Goal: Task Accomplishment & Management: Use online tool/utility

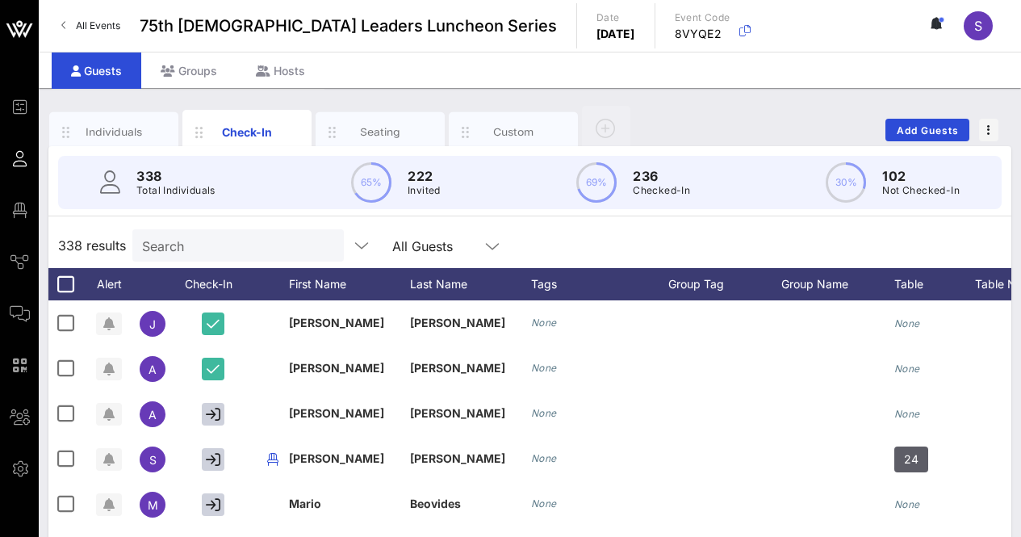
scroll to position [45, 0]
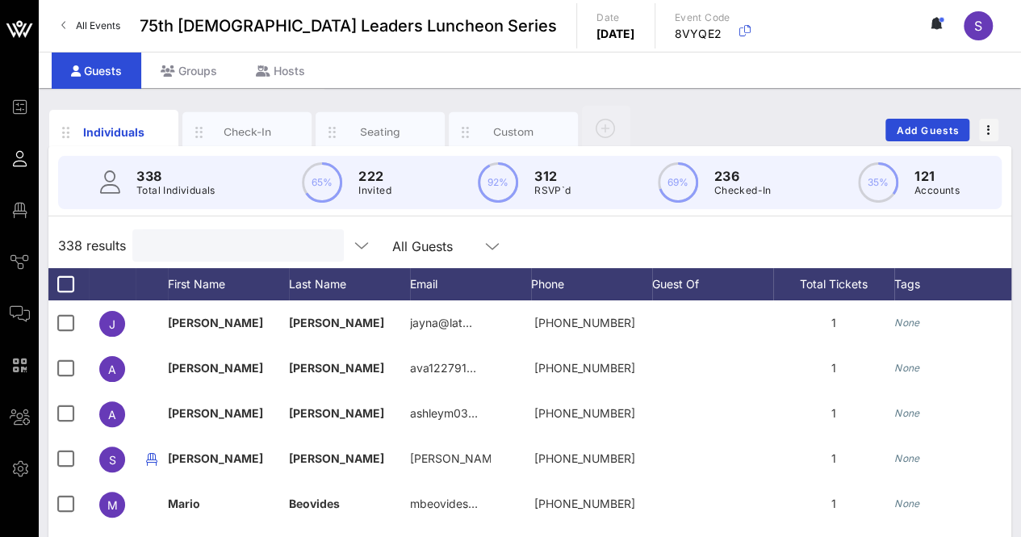
click at [211, 235] on input "text" at bounding box center [236, 245] width 189 height 21
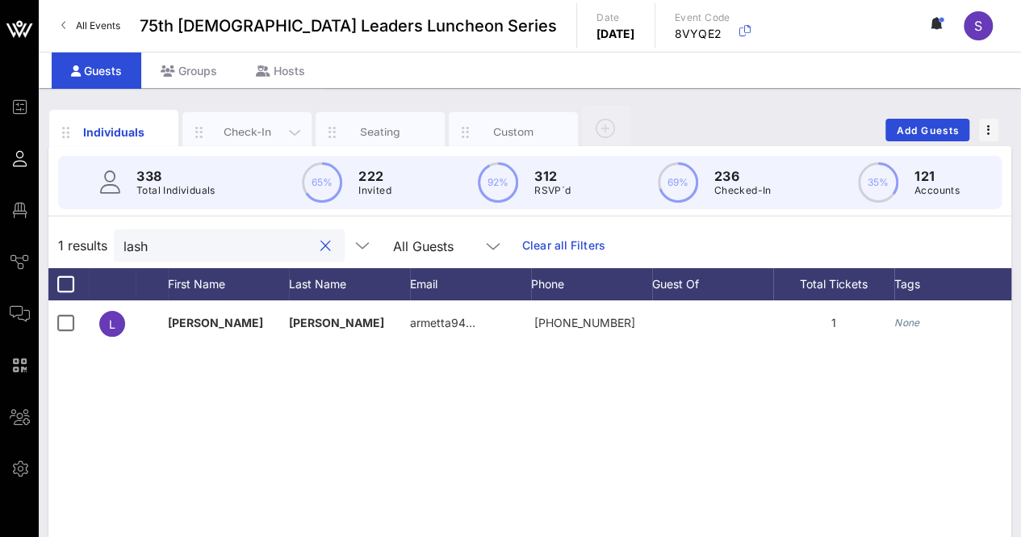
type input "lash"
click at [260, 119] on div "Check-In" at bounding box center [246, 132] width 129 height 40
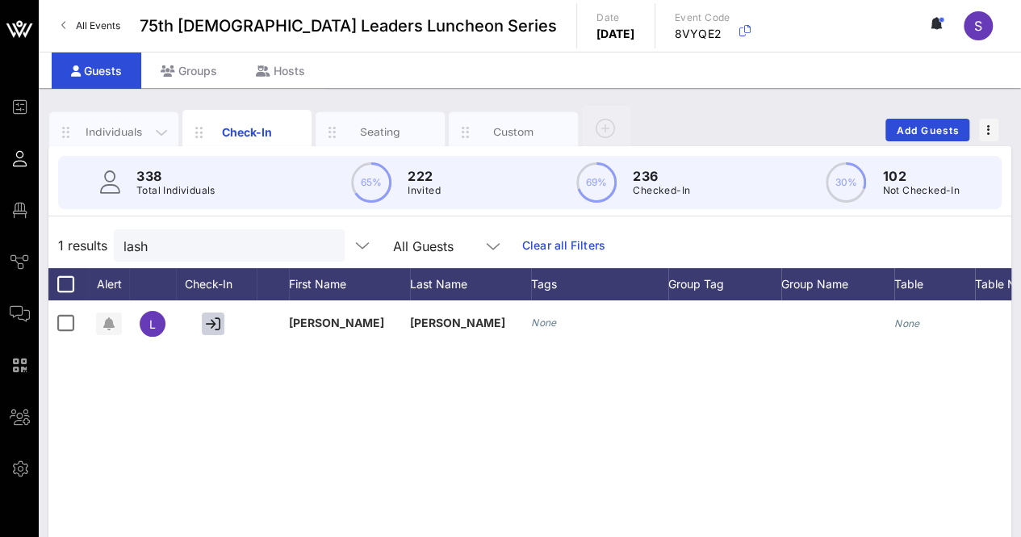
click at [104, 122] on div "Individuals" at bounding box center [113, 132] width 129 height 40
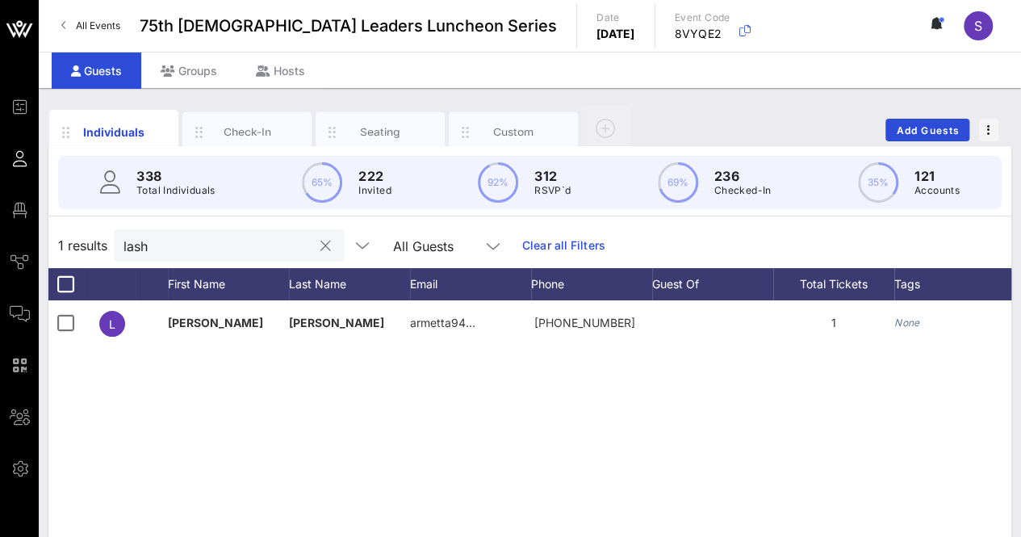
click at [320, 249] on button "clear icon" at bounding box center [325, 246] width 10 height 16
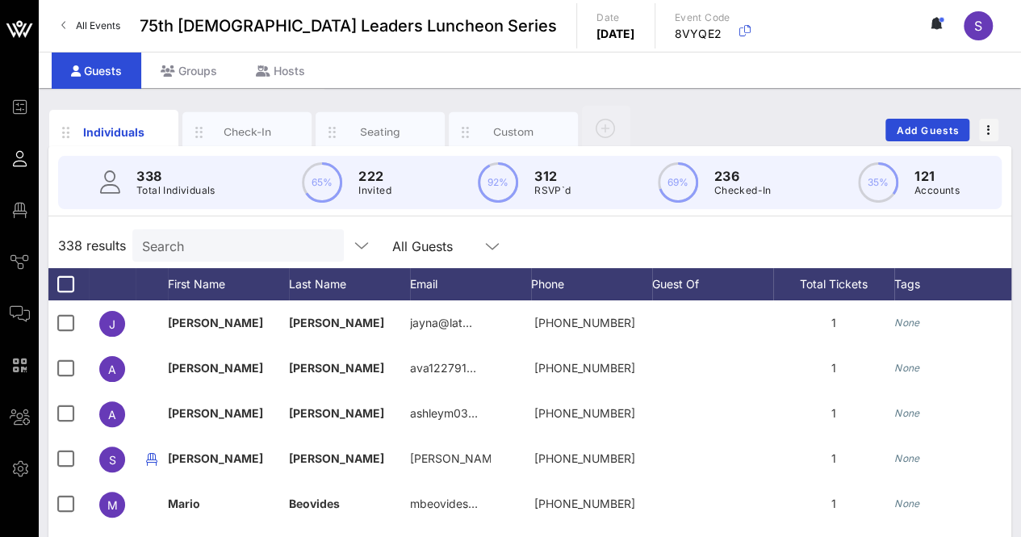
click at [708, 231] on div "338 results Search All Guests" at bounding box center [529, 245] width 963 height 45
click at [573, 238] on div "338 results Search All Guests" at bounding box center [529, 245] width 963 height 45
click at [253, 129] on div "Check-In" at bounding box center [247, 131] width 72 height 15
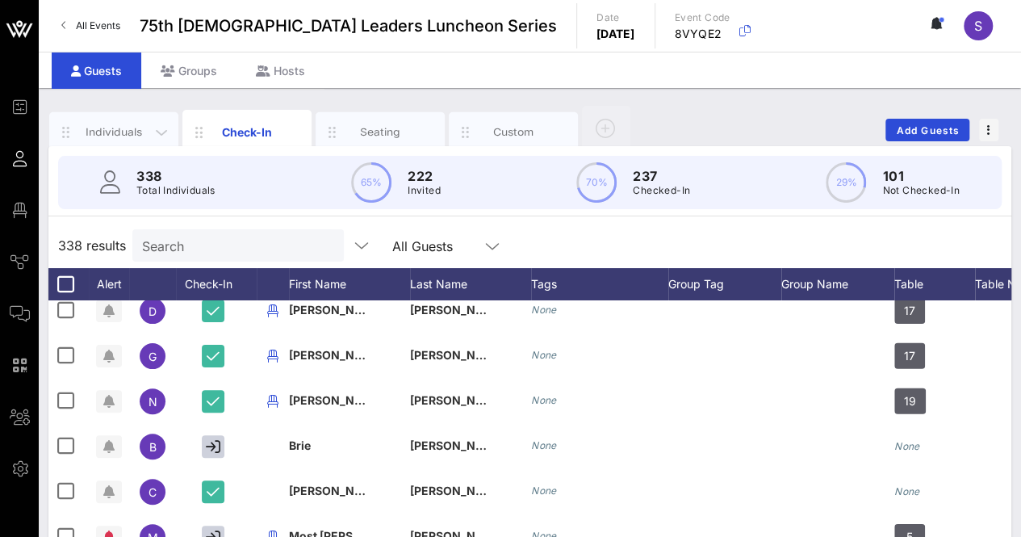
click at [99, 119] on div "Individuals" at bounding box center [113, 132] width 129 height 40
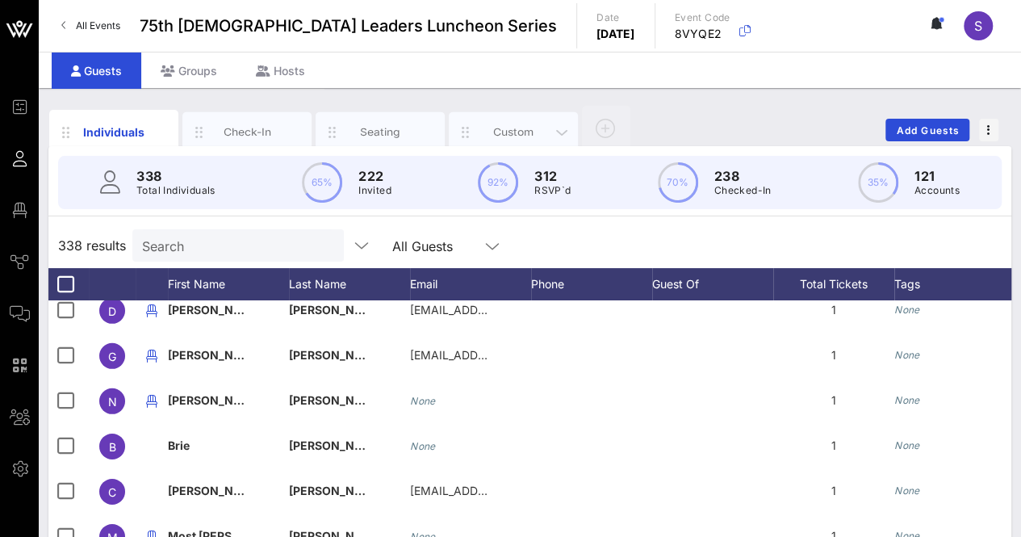
click at [513, 116] on div "Custom" at bounding box center [513, 132] width 129 height 40
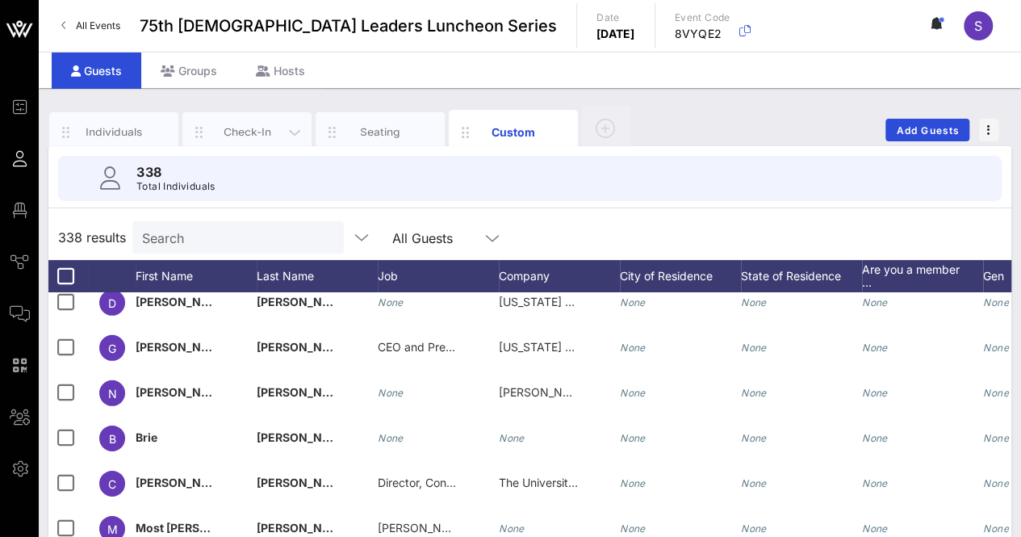
click at [246, 125] on div "Check-In" at bounding box center [247, 131] width 72 height 15
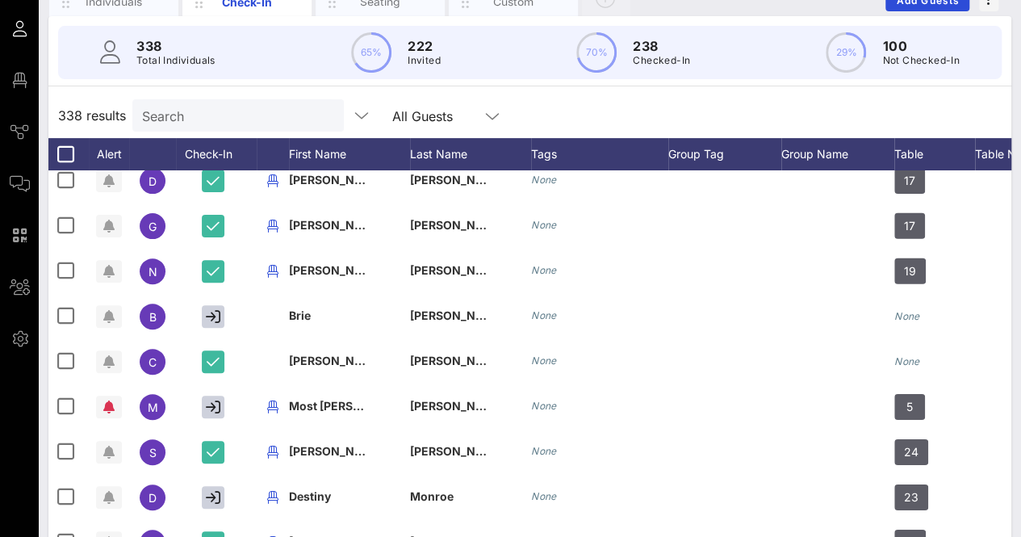
scroll to position [131, 0]
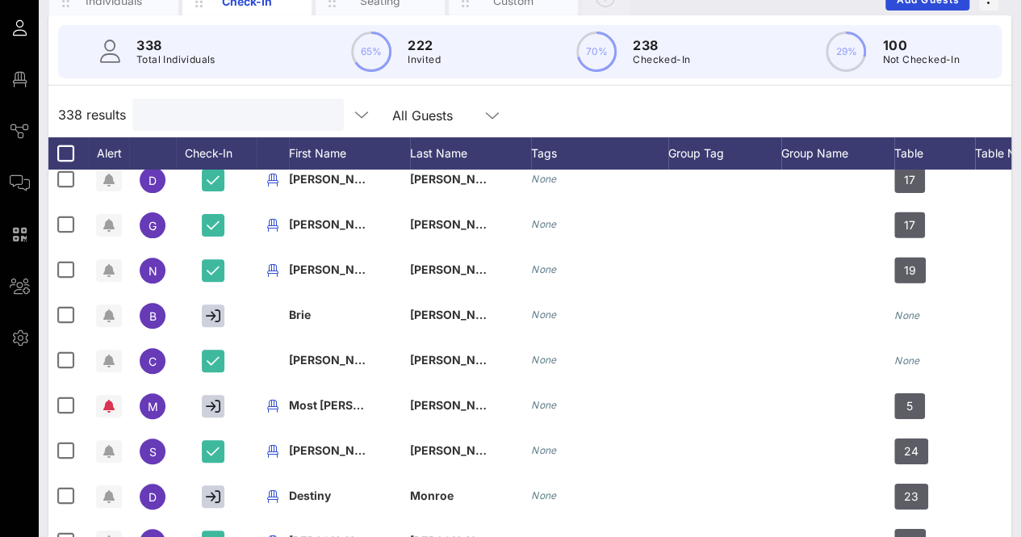
click at [241, 107] on input "text" at bounding box center [236, 114] width 189 height 21
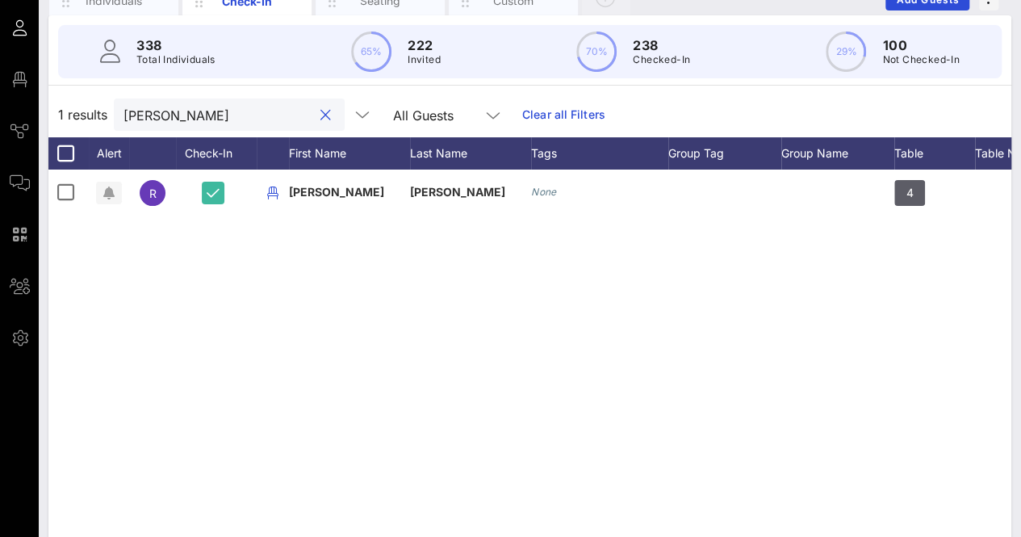
scroll to position [0, 0]
type input "r"
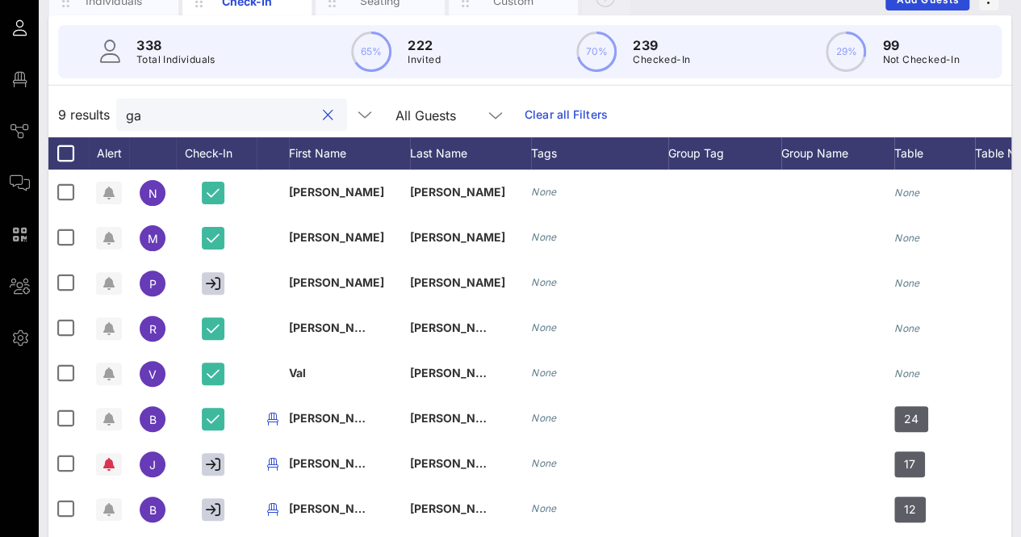
type input "g"
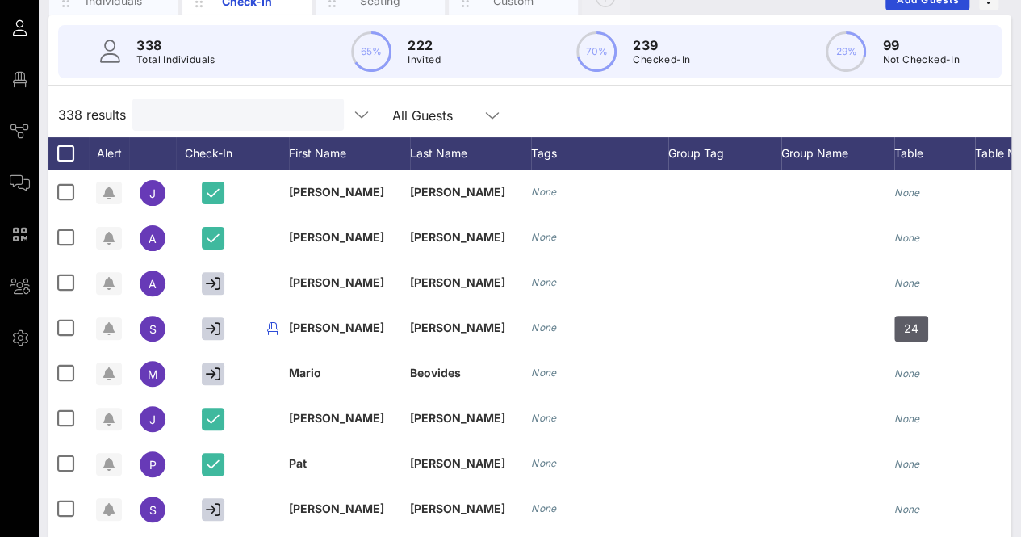
click at [605, 98] on div "338 results All Guests" at bounding box center [529, 114] width 963 height 45
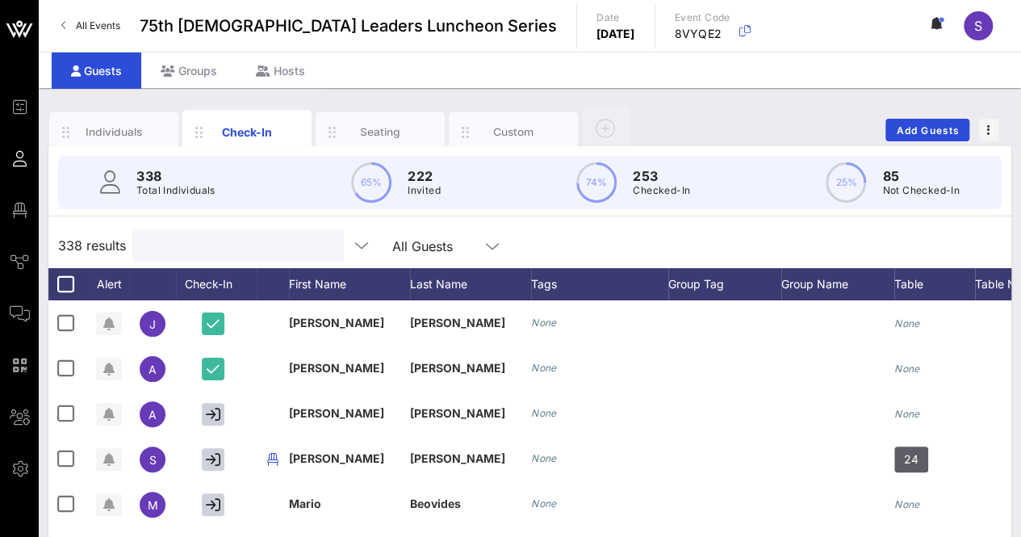
click at [200, 236] on input "text" at bounding box center [236, 245] width 189 height 21
type input "l"
click at [582, 244] on div "338 results Search All Guests" at bounding box center [529, 245] width 963 height 45
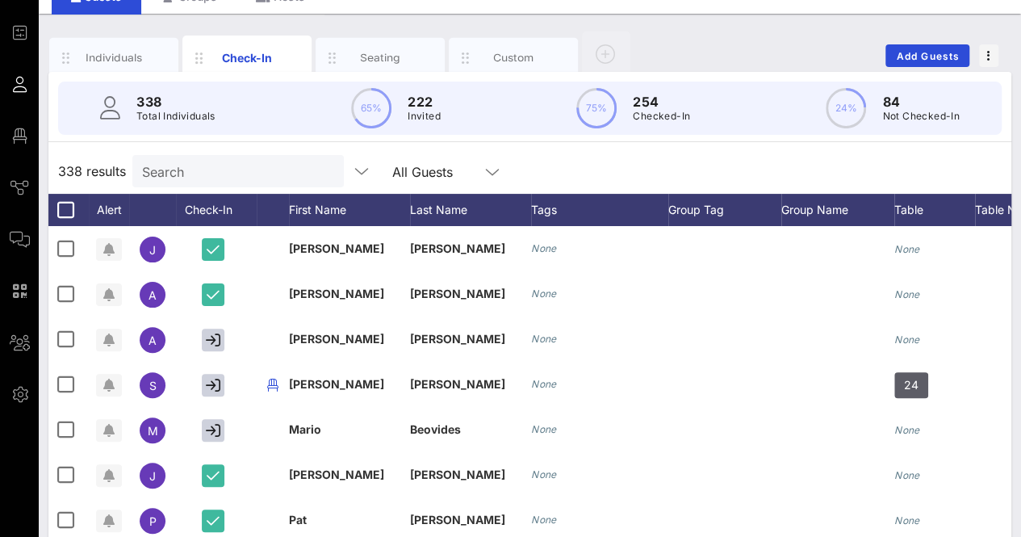
scroll to position [73, 0]
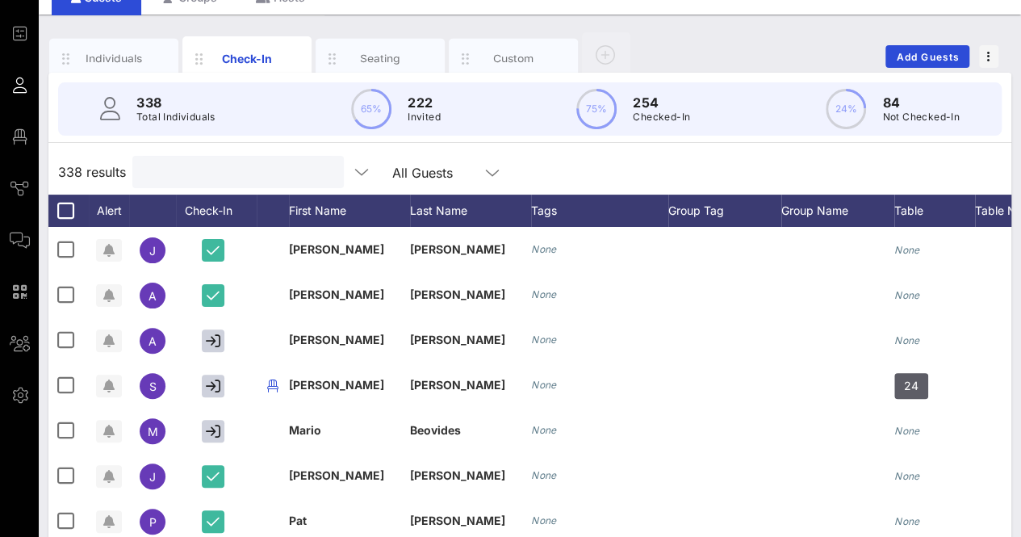
click at [231, 161] on input "text" at bounding box center [236, 171] width 189 height 21
type input "a"
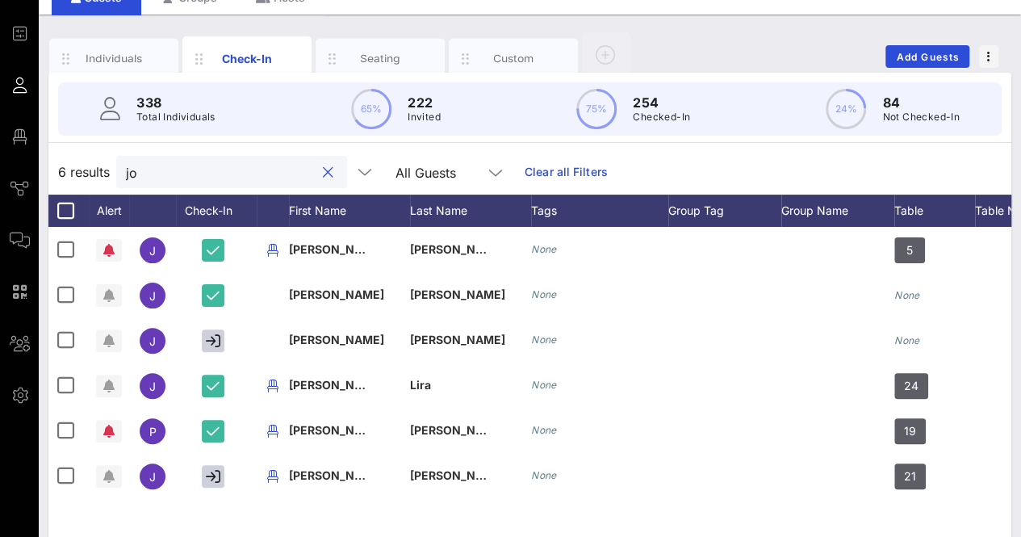
type input "j"
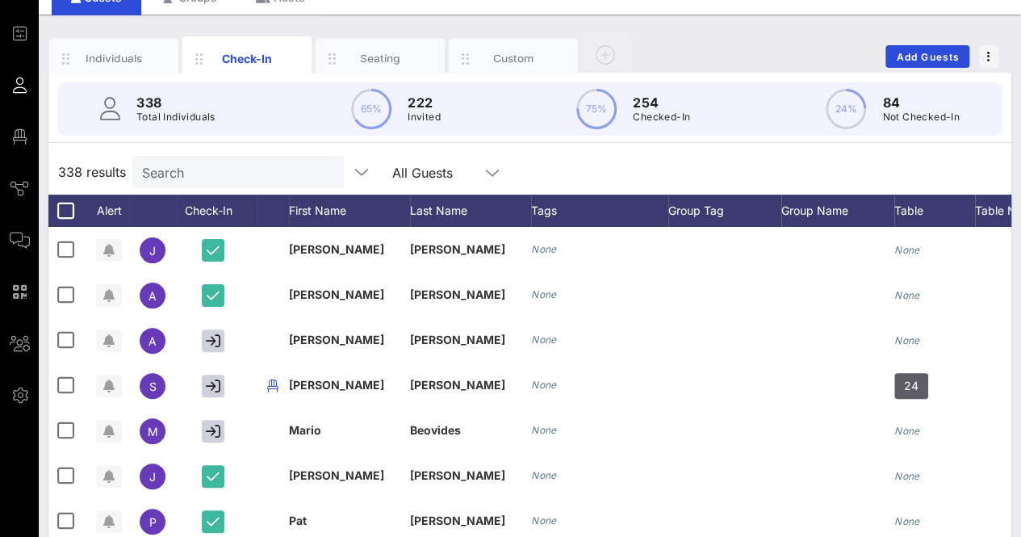
click at [625, 156] on div "338 results Search All Guests" at bounding box center [529, 171] width 963 height 45
